Goal: Ask a question

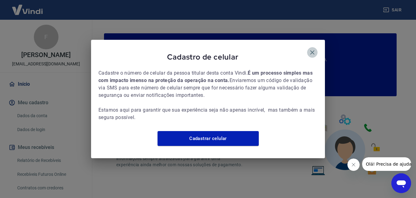
click at [312, 50] on icon "button" at bounding box center [312, 52] width 4 height 4
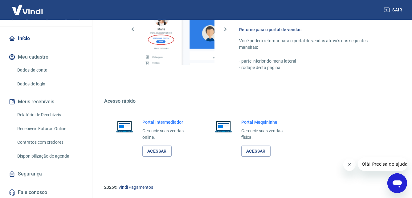
scroll to position [53, 0]
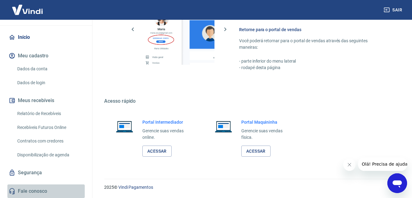
click at [49, 187] on link "Fale conosco" at bounding box center [45, 191] width 77 height 14
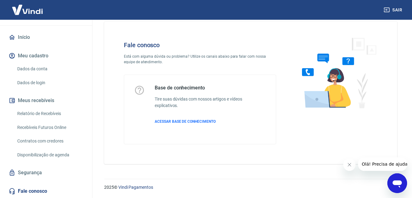
scroll to position [10, 0]
click at [183, 119] on span "ACESSAR BASE DE CONHECIMENTO" at bounding box center [185, 121] width 61 height 4
click at [380, 165] on span "Olá! Precisa de ajuda?" at bounding box center [385, 163] width 48 height 5
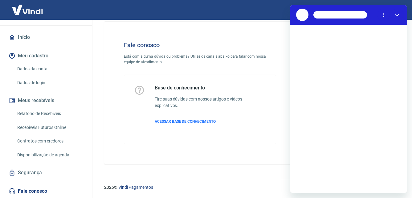
scroll to position [0, 0]
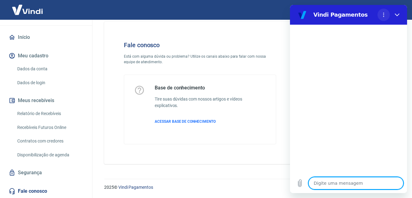
click at [384, 14] on icon "Menu de opções" at bounding box center [383, 14] width 5 height 5
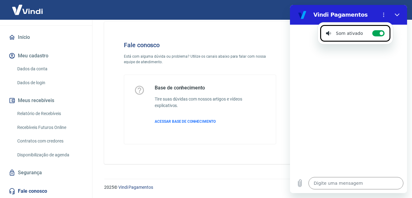
click at [338, 86] on div at bounding box center [348, 99] width 117 height 148
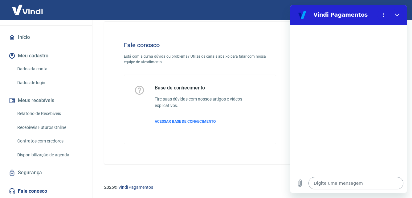
click at [336, 182] on textarea at bounding box center [355, 183] width 95 height 12
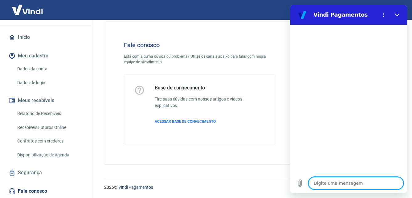
type textarea "B"
type textarea "x"
type textarea "Bo"
type textarea "x"
type textarea "Bom"
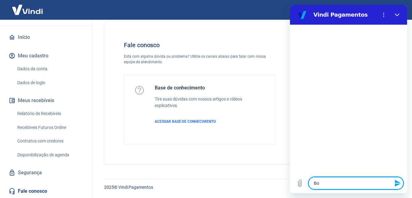
type textarea "x"
type textarea "Bom"
type textarea "x"
type textarea "Bom d"
type textarea "x"
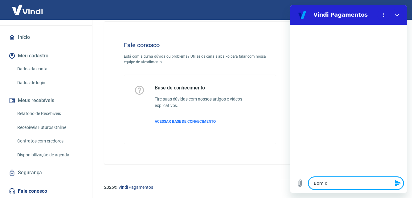
type textarea "Bom di"
type textarea "x"
type textarea "Bom dia"
type textarea "x"
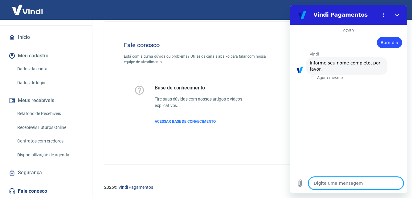
type textarea "S"
type textarea "x"
type textarea "SO"
type textarea "x"
type textarea "SOC"
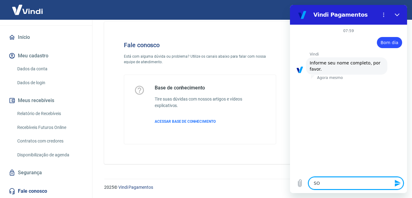
type textarea "x"
type textarea "SOCI"
type textarea "x"
type textarea "SOCIE"
type textarea "x"
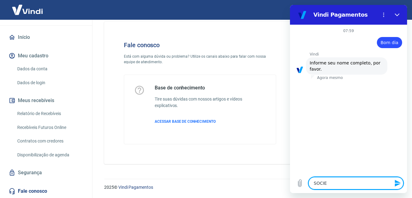
type textarea "SOCIED"
type textarea "x"
type textarea "SOCIEDA"
type textarea "x"
type textarea "SOCIEDAD"
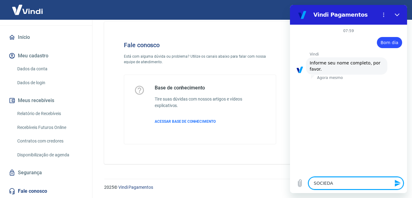
type textarea "x"
type textarea "SOCIEDADE"
type textarea "x"
type textarea "SOCIEDADE"
type textarea "x"
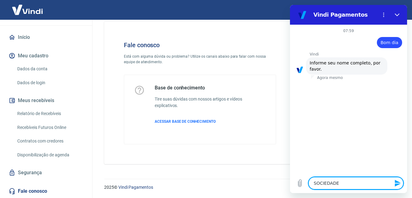
type textarea "SOCIEDADE R"
type textarea "x"
type textarea "SOCIEDADE RE"
type textarea "x"
type textarea "SOCIEDADE REL"
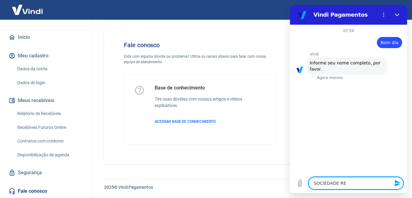
type textarea "x"
type textarea "SOCIEDADE RELI"
type textarea "x"
type textarea "SOCIEDADE RELIG"
type textarea "x"
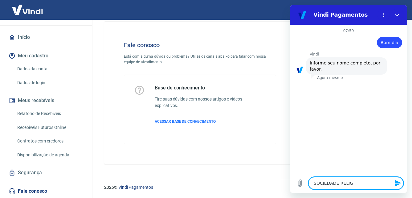
type textarea "SOCIEDADE RELIGI"
type textarea "x"
type textarea "SOCIEDADE [DEMOGRAPHIC_DATA]"
type textarea "x"
type textarea "SOCIEDADE [DEMOGRAPHIC_DATA]"
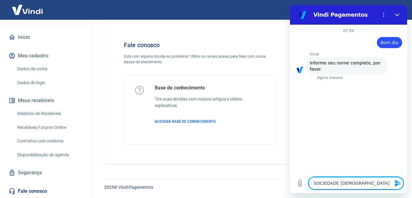
type textarea "x"
type textarea "SOCIEDADE RELIGIOSA"
type textarea "x"
type textarea "SOCIEDADE RELIGIOSA"
type textarea "x"
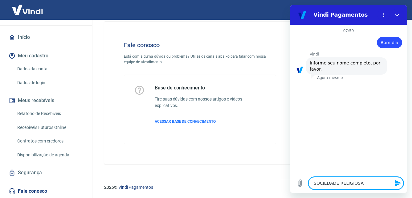
type textarea "SOCIEDADE RELIGIOSA E"
type textarea "x"
type textarea "SOCIEDADE RELIGIOSA ED"
type textarea "x"
type textarea "SOCIEDADE RELIGIOSA EDI"
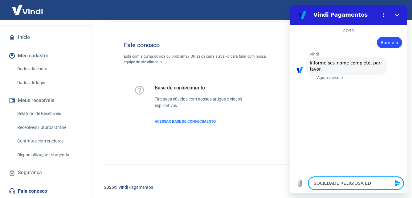
type textarea "x"
type textarea "SOCIEDADE RELIGIOSA EDIÇ"
type textarea "x"
type textarea "SOCIEDADE RELIGIOSA EDIÇÕ"
type textarea "x"
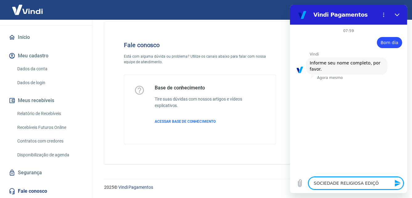
type textarea "SOCIEDADE RELIGIOSA EDIÇÕE"
type textarea "x"
type textarea "SOCIEDADE RELIGIOSA EDIÇÕES"
type textarea "x"
type textarea "SOCIEDADE RELIGIOSA EDIÇÕES"
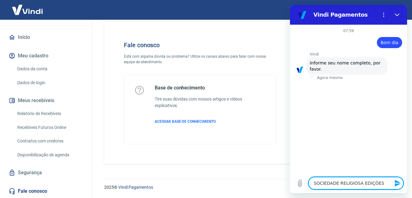
type textarea "x"
type textarea "SOCIEDADE RELIGIOSA EDIÇÕES V"
type textarea "x"
type textarea "SOCIEDADE RELIGIOSA EDIÇÕES VI"
type textarea "x"
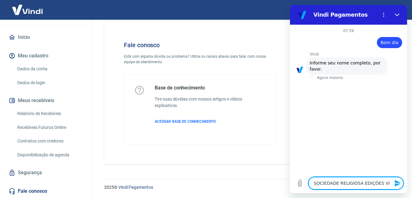
type textarea "SOCIEDADE RELIGIOSA EDIÇÕES VID"
type textarea "x"
type textarea "SOCIEDADE RELIGIOSA EDIÇÕES VIDA"
type textarea "x"
type textarea "SOCIEDADE RELIGIOSA EDIÇÕES VIDA"
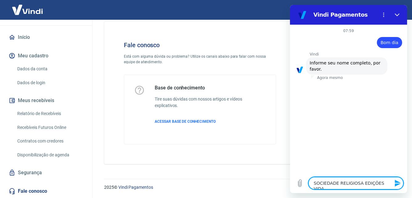
type textarea "x"
type textarea "SOCIEDADE RELIGIOSA EDIÇÕES VIDA N"
type textarea "x"
type textarea "SOCIEDADE RELIGIOSA EDIÇÕES VIDA NO"
type textarea "x"
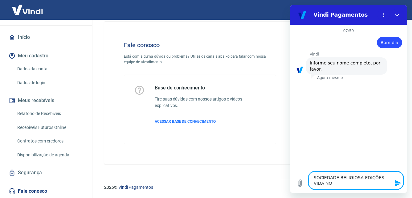
type textarea "SOCIEDADE RELIGIOSA EDIÇÕES VIDA NOV"
type textarea "x"
type textarea "SOCIEDADE RELIGIOSA EDIÇÕES VIDA NOVA"
type textarea "x"
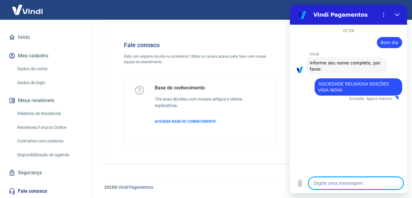
type textarea "x"
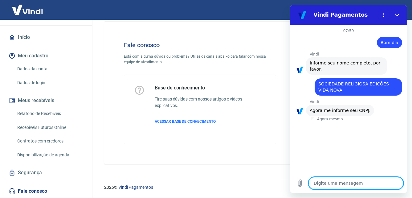
type textarea "6"
type textarea "x"
type textarea "62"
type textarea "x"
type textarea "621"
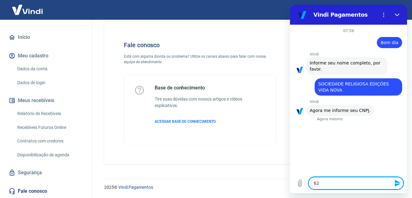
type textarea "x"
type textarea "6210"
type textarea "x"
type textarea "62106"
type textarea "x"
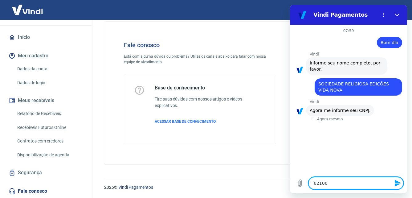
type textarea "621060"
type textarea "x"
type textarea "6210604"
type textarea "x"
type textarea "62106042"
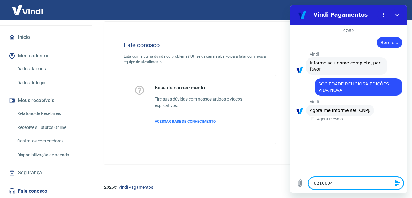
type textarea "x"
type textarea "621060420"
type textarea "x"
type textarea "6210604200"
type textarea "x"
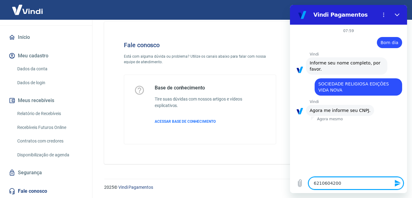
type textarea "62106042000"
type textarea "x"
type textarea "621060420001"
type textarea "x"
type textarea "6210604200016"
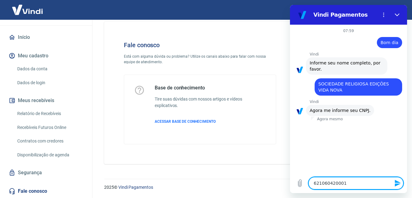
type textarea "x"
type textarea "62106042000169"
type textarea "x"
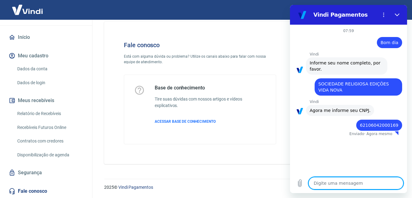
type textarea "x"
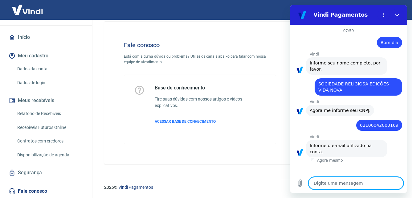
type textarea "c"
type textarea "x"
type textarea "cr"
type textarea "x"
type textarea "cri"
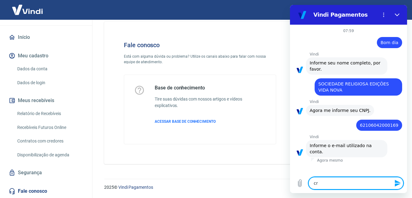
type textarea "x"
type textarea "cris"
type textarea "x"
type textarea "crism"
type textarea "x"
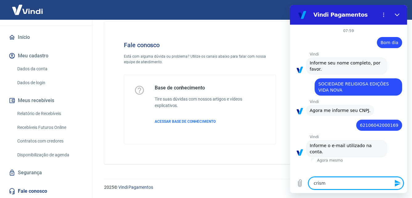
type textarea "crisma"
type textarea "x"
type textarea "crismal"
type textarea "x"
type textarea "crismalk"
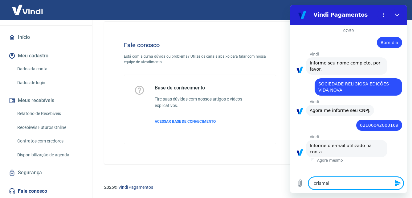
type textarea "x"
type textarea "crismalk@"
type textarea "x"
type textarea "crismalk@g"
type textarea "x"
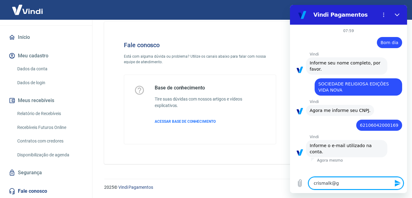
type textarea "crismalk@gm"
type textarea "x"
type textarea "crismalk@gma"
type textarea "x"
type textarea "crismalk@gmai"
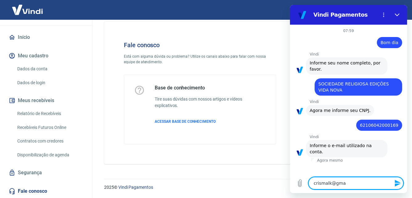
type textarea "x"
type textarea "[EMAIL_ADDRESS]"
type textarea "x"
type textarea "[EMAIL_ADDRESS]."
type textarea "x"
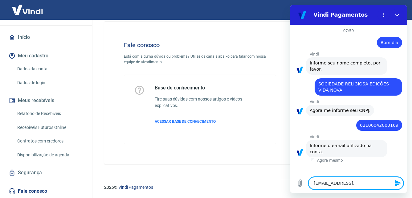
type textarea "crismalk@gmail.c"
type textarea "x"
type textarea "[EMAIL_ADDRESS][DOMAIN_NAME]"
type textarea "x"
type textarea "[EMAIL_ADDRESS][DOMAIN_NAME]"
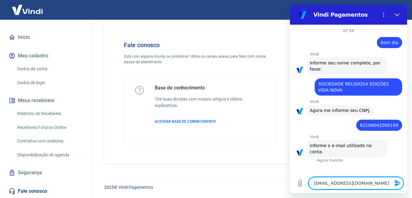
type textarea "x"
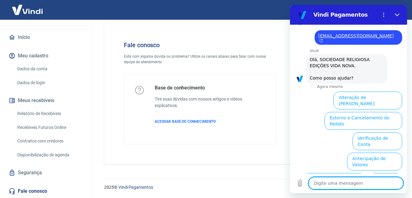
scroll to position [166, 0]
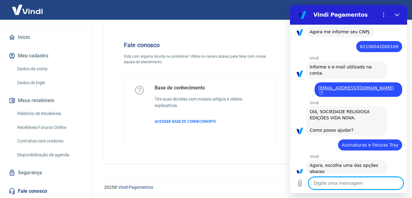
scroll to position [207, 0]
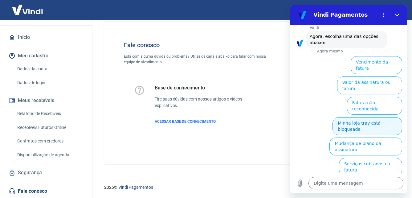
click at [358, 117] on button "Minha loja tray está bloqueada" at bounding box center [367, 126] width 70 height 18
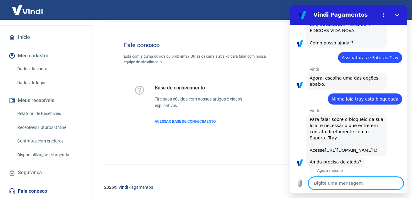
scroll to position [208, 0]
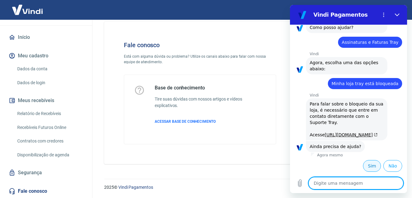
click at [367, 164] on button "Sim" at bounding box center [372, 166] width 18 height 12
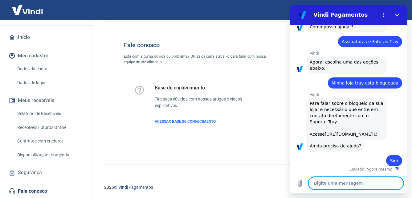
type textarea "x"
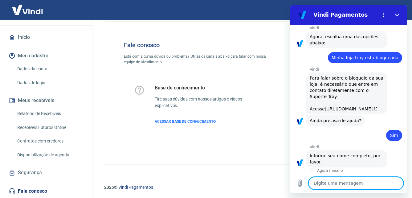
scroll to position [236, 0]
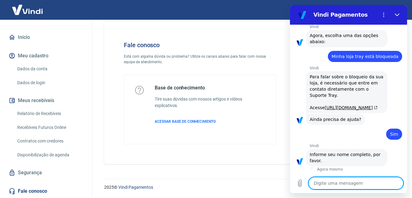
type textarea "s"
type textarea "x"
type textarea "so"
type textarea "x"
type textarea "soi"
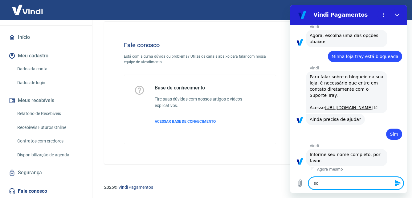
type textarea "x"
type textarea "soie"
type textarea "x"
type textarea "soi"
type textarea "x"
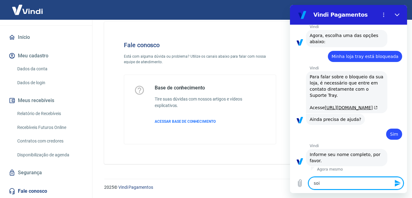
type textarea "so"
type textarea "x"
type textarea "soc"
type textarea "x"
type textarea "soci"
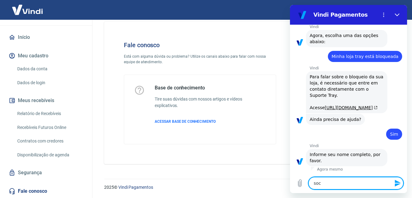
type textarea "x"
type textarea "socie"
type textarea "x"
type textarea "socied"
type textarea "x"
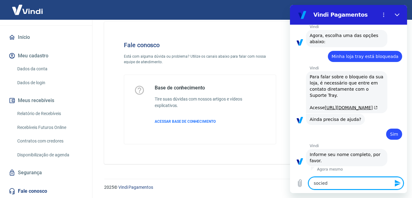
type textarea "socieda"
type textarea "x"
type textarea "sociedad"
type textarea "x"
type textarea "sociedade"
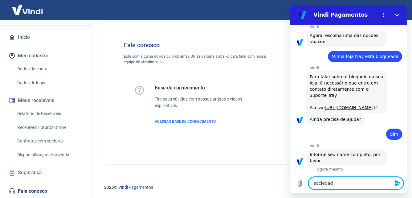
type textarea "x"
type textarea "sociedade"
type textarea "x"
type textarea "sociedade r"
type textarea "x"
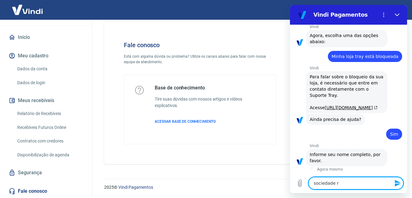
type textarea "sociedade re"
type textarea "x"
type textarea "sociedade rel"
type textarea "x"
type textarea "sociedade reli"
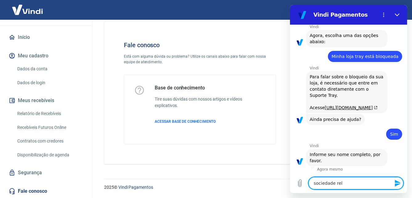
type textarea "x"
type textarea "sociedade relig"
type textarea "x"
type textarea "sociedade religo"
type textarea "x"
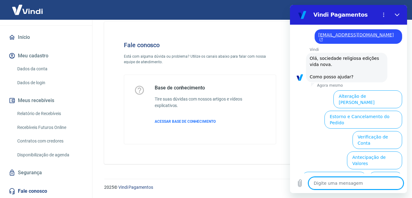
scroll to position [487, 0]
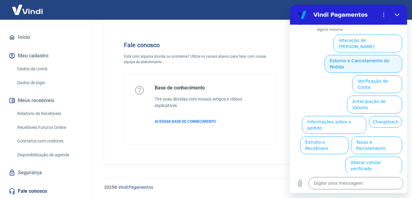
click at [335, 67] on button "Estorno e Cancelamento do Pedido" at bounding box center [363, 64] width 78 height 18
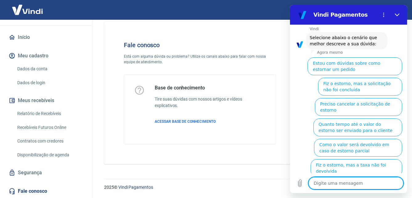
scroll to position [510, 0]
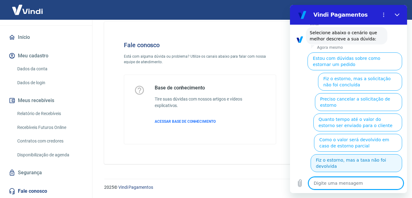
click at [360, 165] on button "Fiz o estorno, mas a taxa não foi devolvida" at bounding box center [355, 163] width 91 height 18
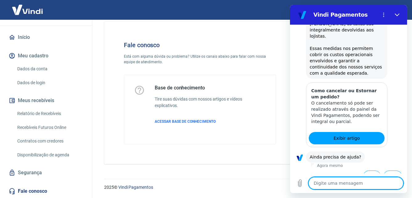
scroll to position [743, 0]
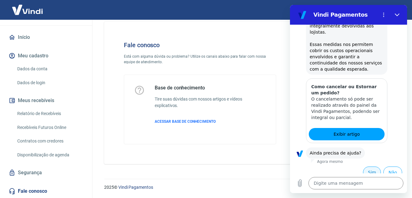
click at [368, 166] on button "Sim" at bounding box center [372, 172] width 18 height 12
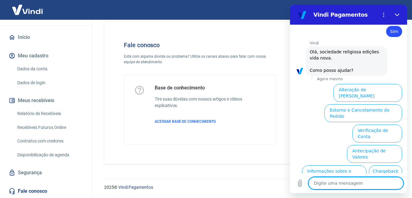
scroll to position [910, 0]
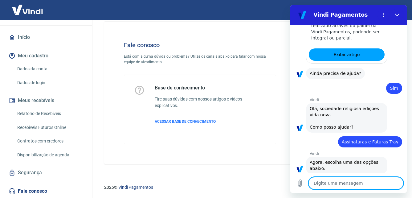
scroll to position [951, 0]
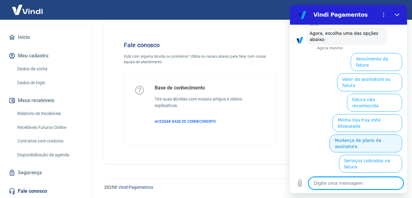
click at [353, 134] on button "Mudança de plano da assinatura" at bounding box center [365, 143] width 73 height 18
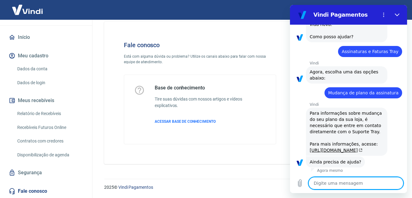
scroll to position [946, 0]
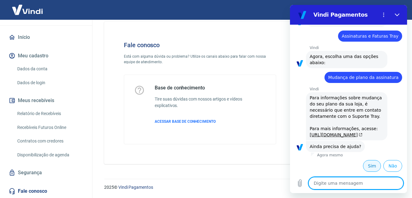
click at [369, 166] on button "Sim" at bounding box center [372, 166] width 18 height 12
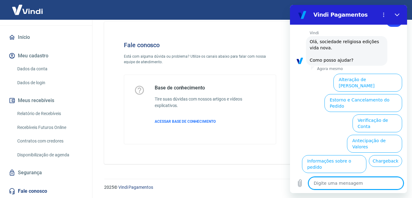
scroll to position [1113, 0]
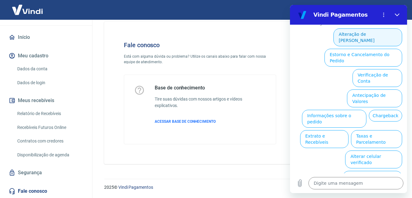
click at [365, 46] on button "Alteração de [PERSON_NAME]" at bounding box center [367, 37] width 69 height 18
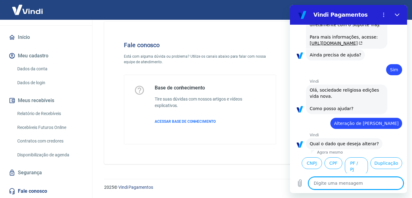
scroll to position [1092, 0]
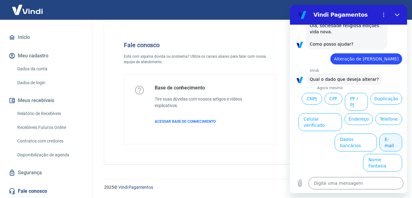
click at [388, 151] on button "E-mail" at bounding box center [390, 142] width 23 height 18
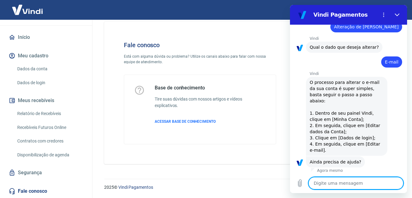
scroll to position [1143, 0]
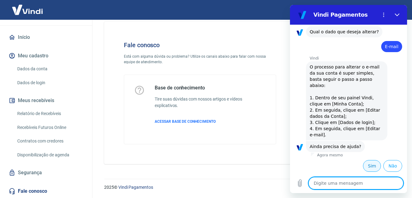
click at [372, 166] on button "Sim" at bounding box center [372, 166] width 18 height 12
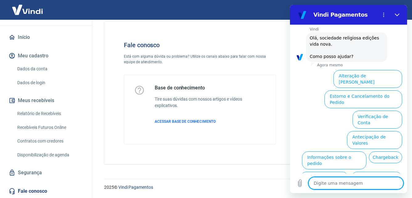
scroll to position [1310, 0]
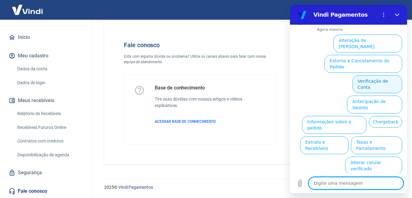
click at [375, 83] on button "Verificação de Conta" at bounding box center [377, 84] width 50 height 18
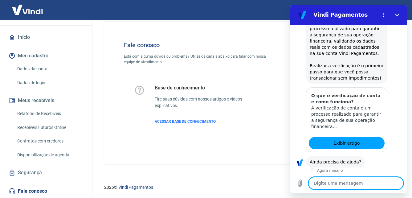
scroll to position [1371, 0]
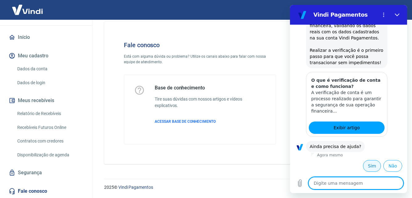
click at [369, 165] on button "Sim" at bounding box center [372, 166] width 18 height 12
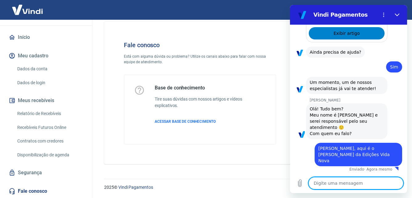
scroll to position [1459, 0]
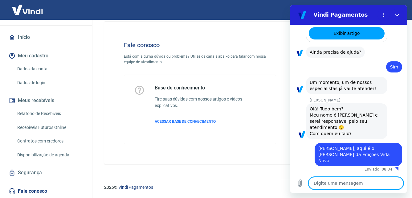
click at [358, 183] on textarea at bounding box center [355, 183] width 95 height 12
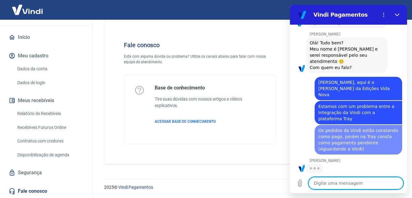
scroll to position [1525, 0]
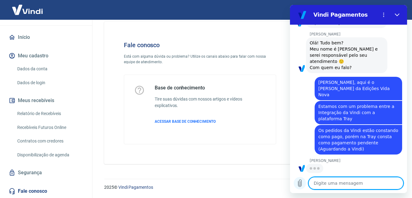
click at [299, 182] on icon "Carregar arquivo" at bounding box center [299, 183] width 3 height 7
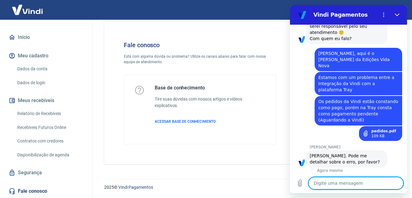
scroll to position [1555, 0]
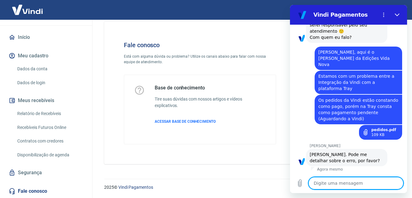
click at [369, 183] on textarea at bounding box center [355, 183] width 95 height 12
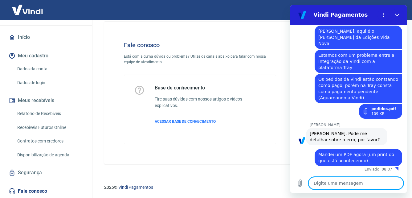
scroll to position [1576, 0]
click at [329, 184] on textarea at bounding box center [355, 183] width 95 height 12
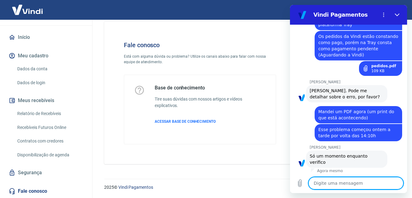
scroll to position [1615, 0]
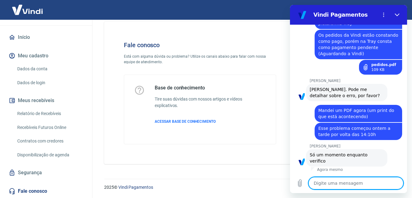
click at [356, 182] on textarea at bounding box center [355, 183] width 95 height 12
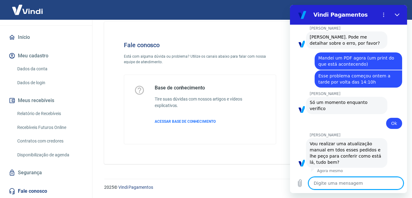
scroll to position [1668, 0]
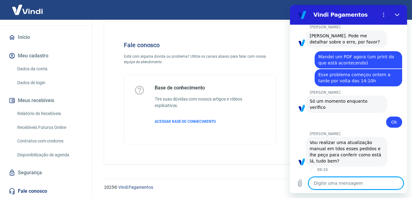
click at [324, 184] on textarea at bounding box center [355, 183] width 95 height 12
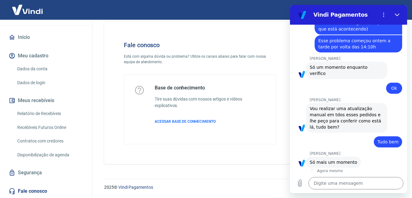
scroll to position [1703, 0]
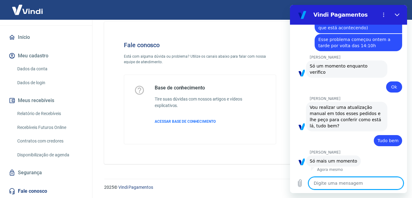
click at [345, 182] on textarea at bounding box center [355, 183] width 95 height 12
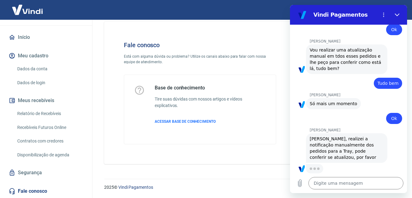
scroll to position [1760, 0]
click at [339, 184] on textarea at bounding box center [355, 183] width 95 height 12
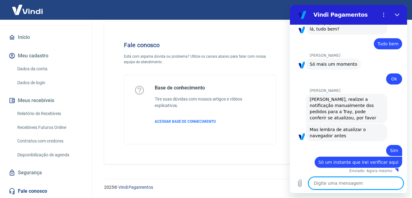
scroll to position [1801, 0]
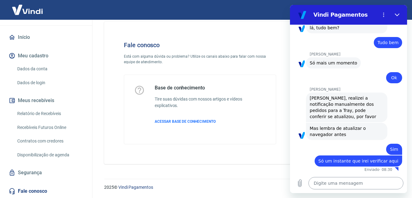
click at [333, 181] on textarea at bounding box center [355, 183] width 95 height 12
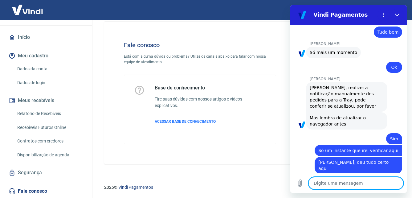
scroll to position [1813, 0]
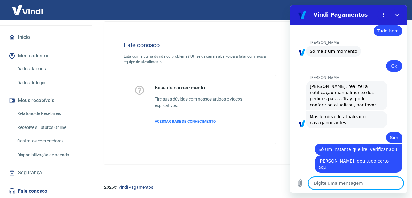
click at [336, 181] on textarea at bounding box center [355, 183] width 95 height 12
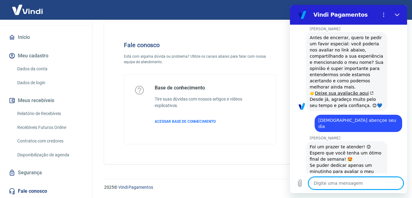
scroll to position [2045, 0]
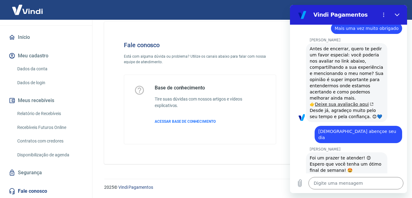
click at [333, 102] on link "Deixe sua avaliação aqui" at bounding box center [344, 104] width 59 height 5
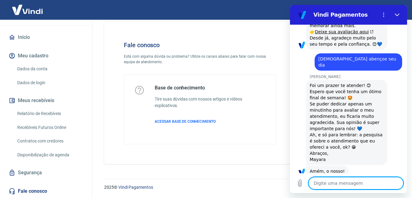
scroll to position [2150, 0]
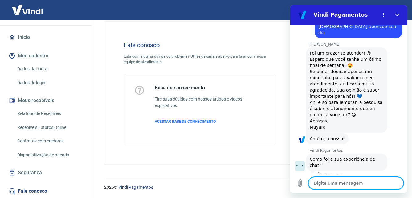
click at [355, 179] on button "Boa 👍" at bounding box center [359, 188] width 25 height 18
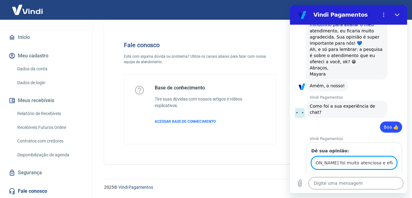
scroll to position [0, 0]
click at [384, 176] on span "Enviar" at bounding box center [385, 179] width 14 height 7
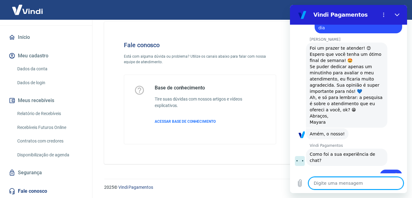
scroll to position [2217, 0]
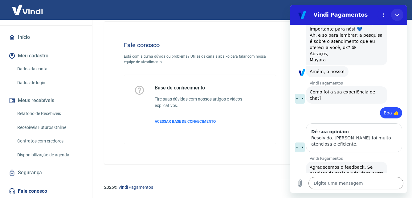
click at [398, 13] on icon "Fechar" at bounding box center [396, 14] width 5 height 5
